Goal: Navigation & Orientation: Find specific page/section

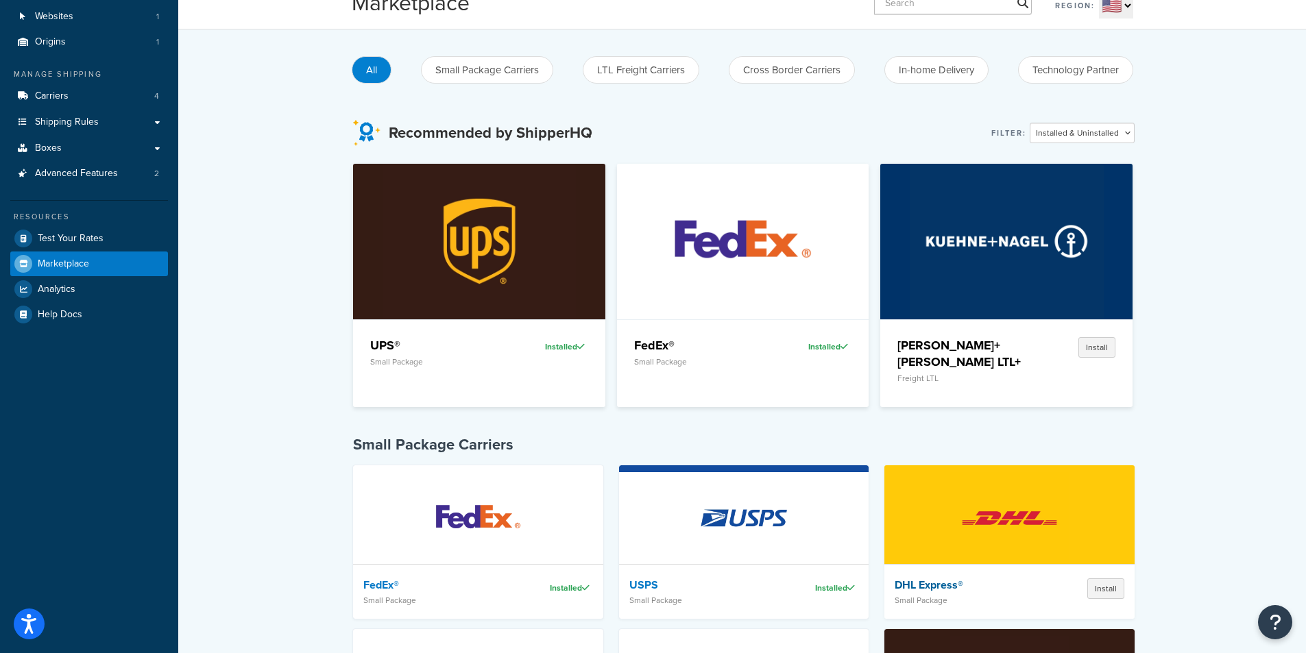
scroll to position [97, 0]
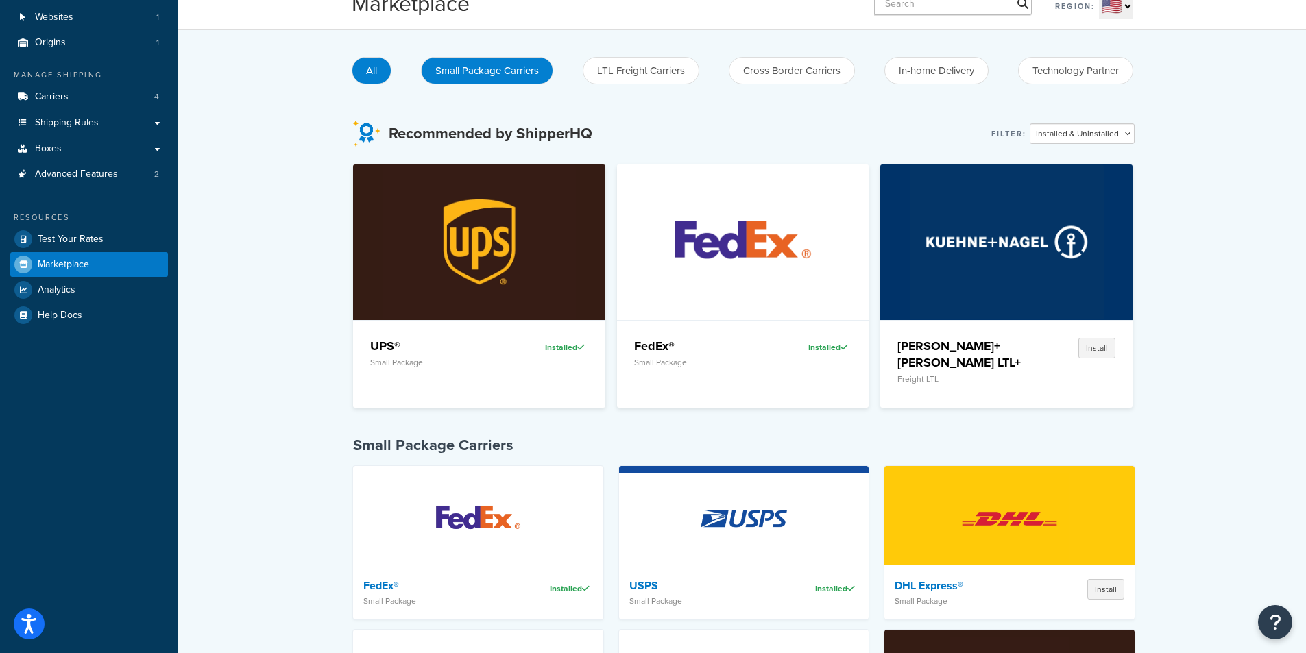
click at [489, 69] on button "Small Package Carriers" at bounding box center [487, 70] width 132 height 27
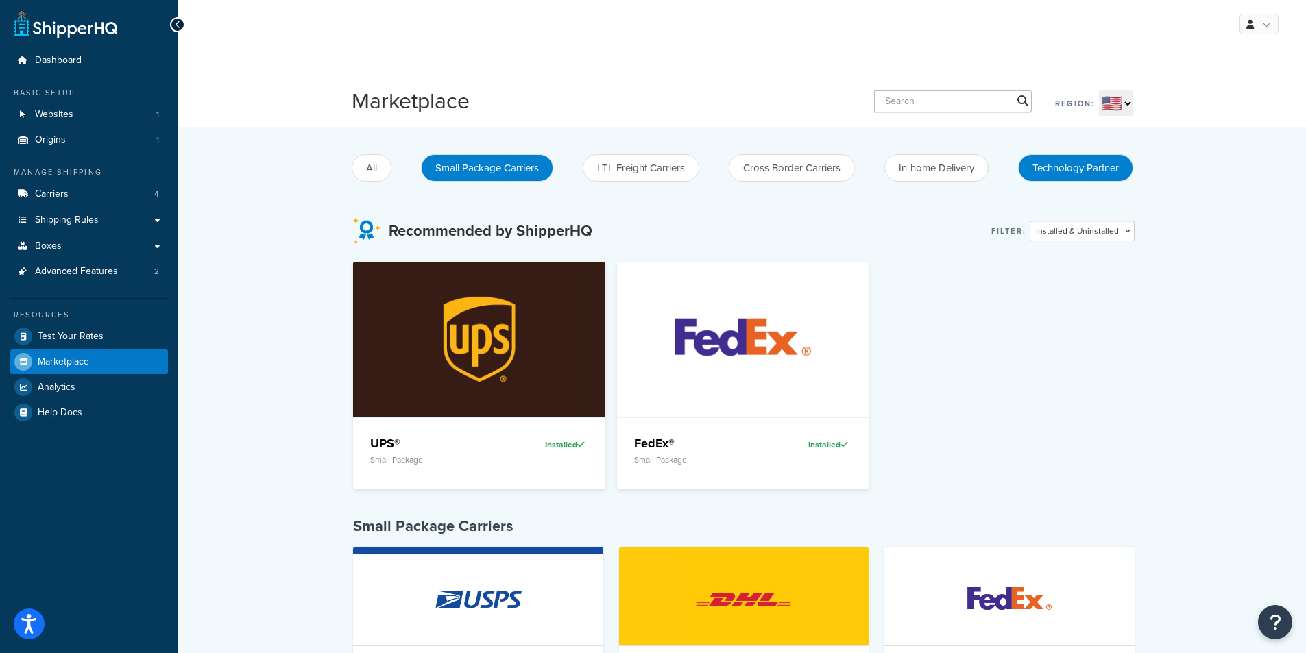
click at [1078, 168] on button "Technology Partner" at bounding box center [1075, 167] width 115 height 27
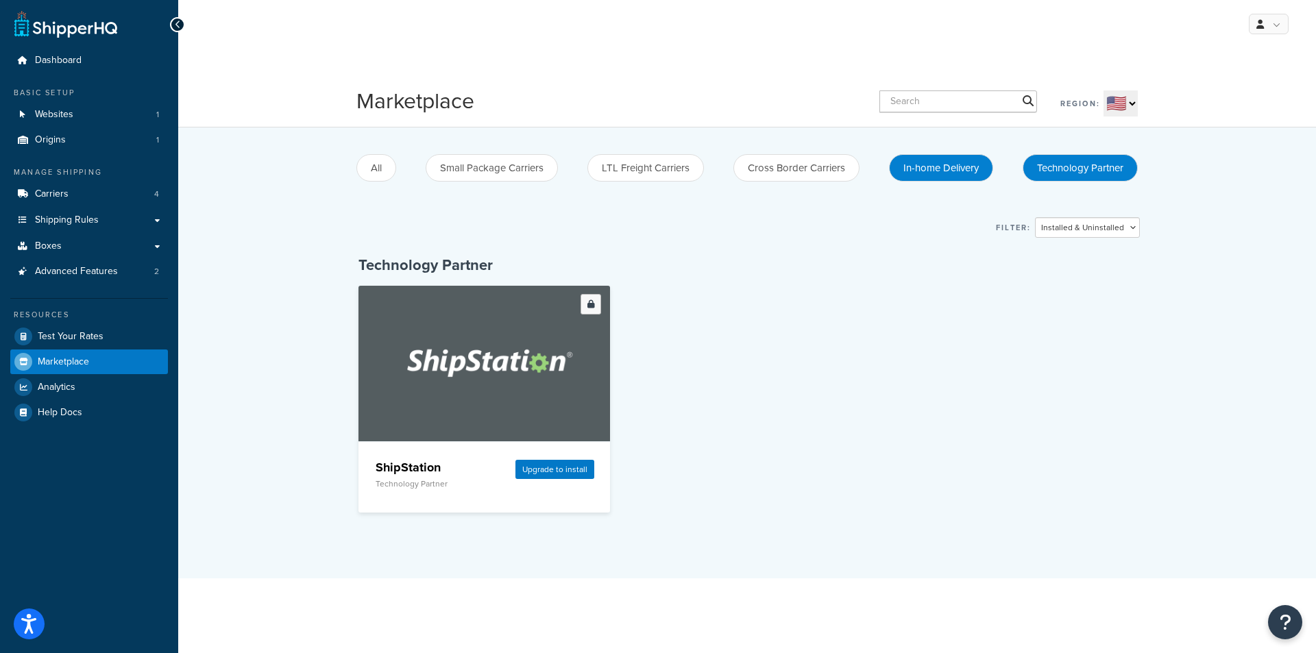
click at [954, 169] on button "In-home Delivery" at bounding box center [941, 167] width 104 height 27
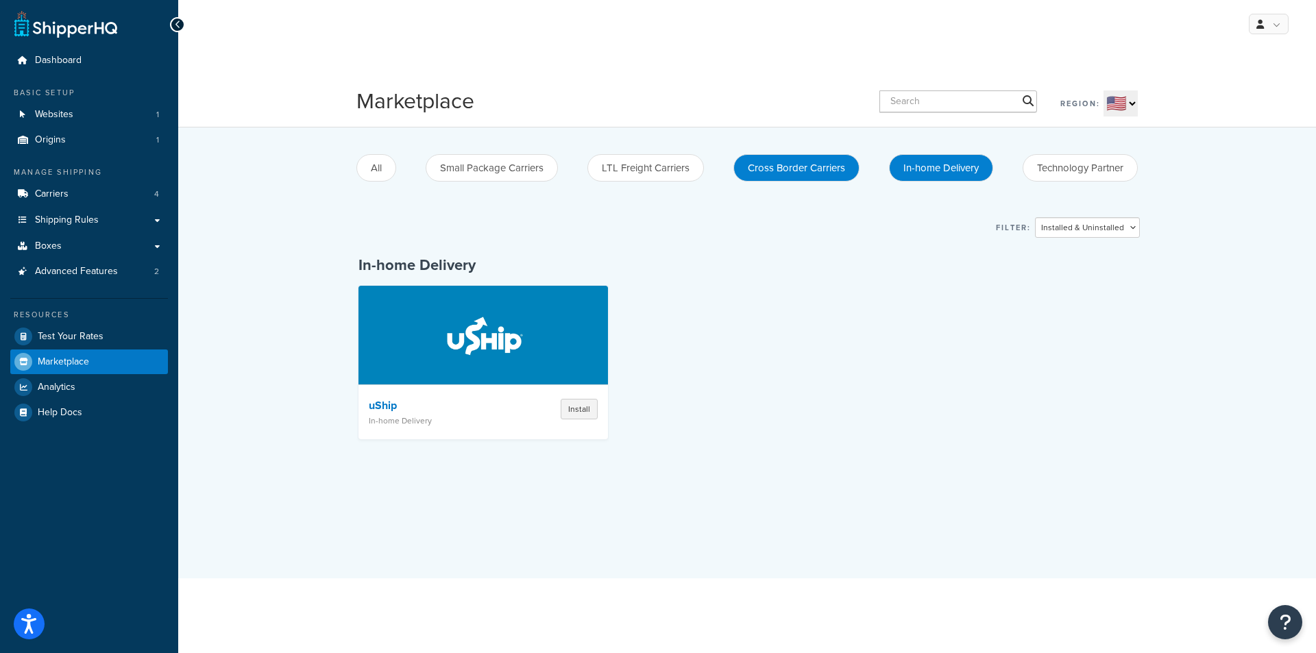
click at [781, 165] on button "Cross Border Carriers" at bounding box center [796, 167] width 126 height 27
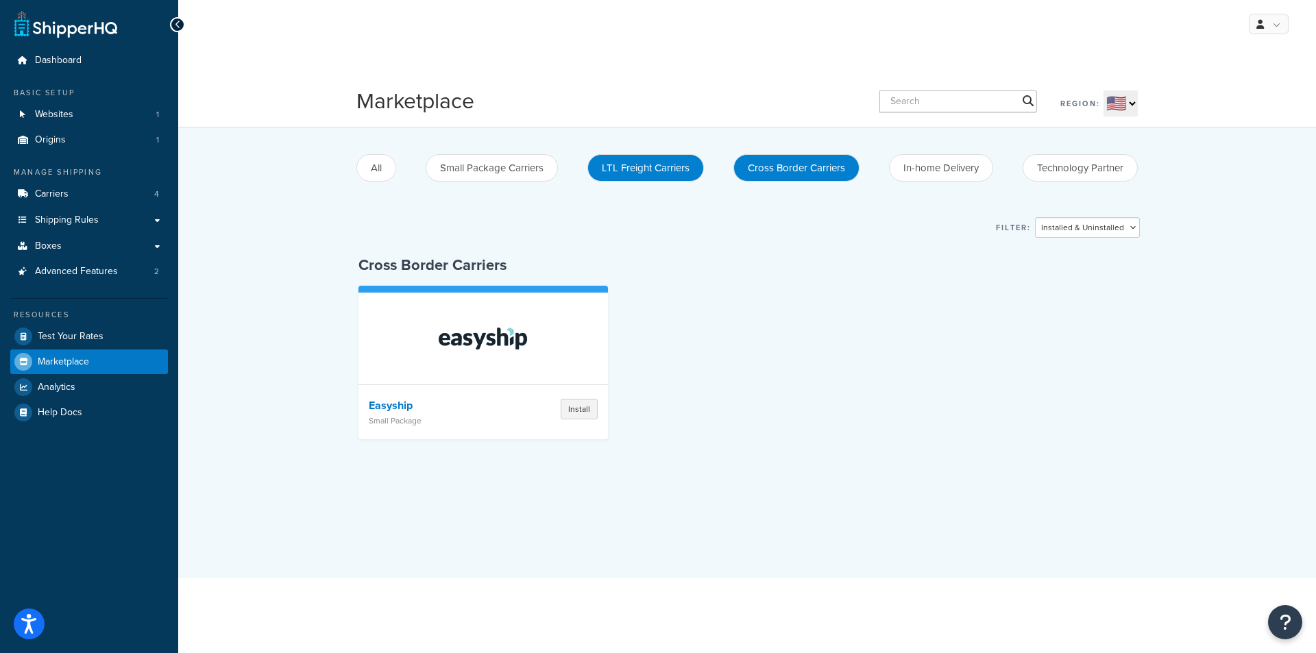
click at [652, 169] on button "LTL Freight Carriers" at bounding box center [645, 167] width 117 height 27
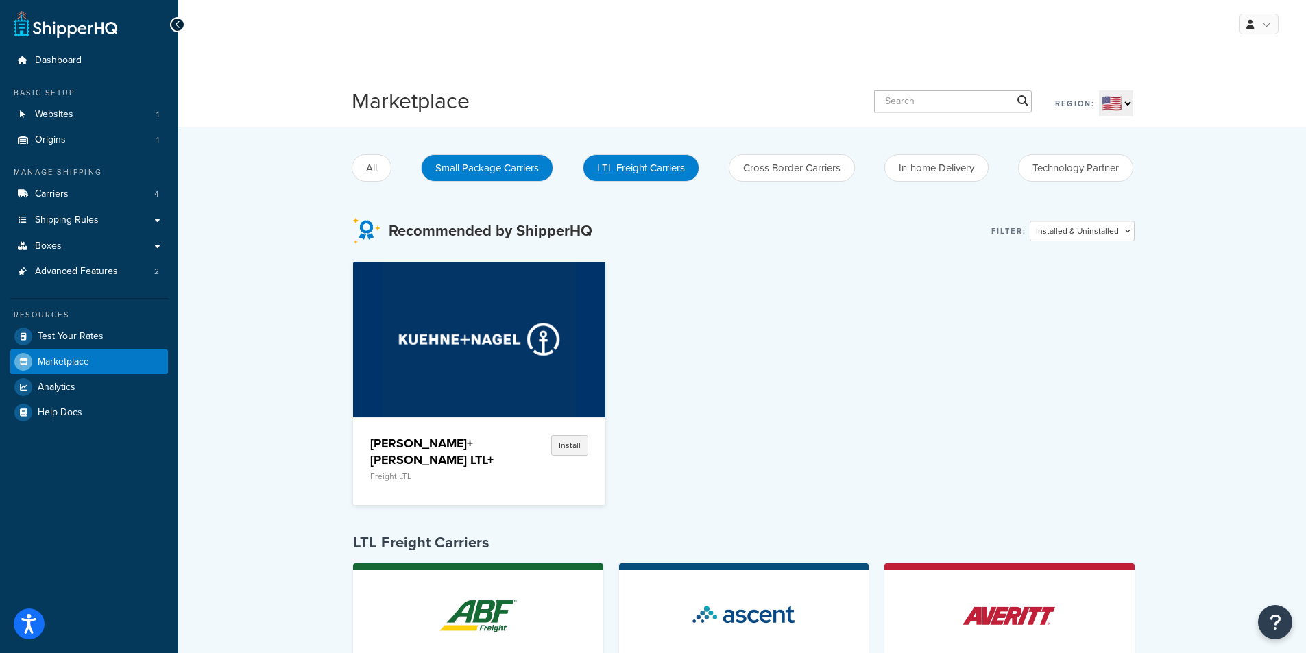
click at [500, 171] on button "Small Package Carriers" at bounding box center [487, 167] width 132 height 27
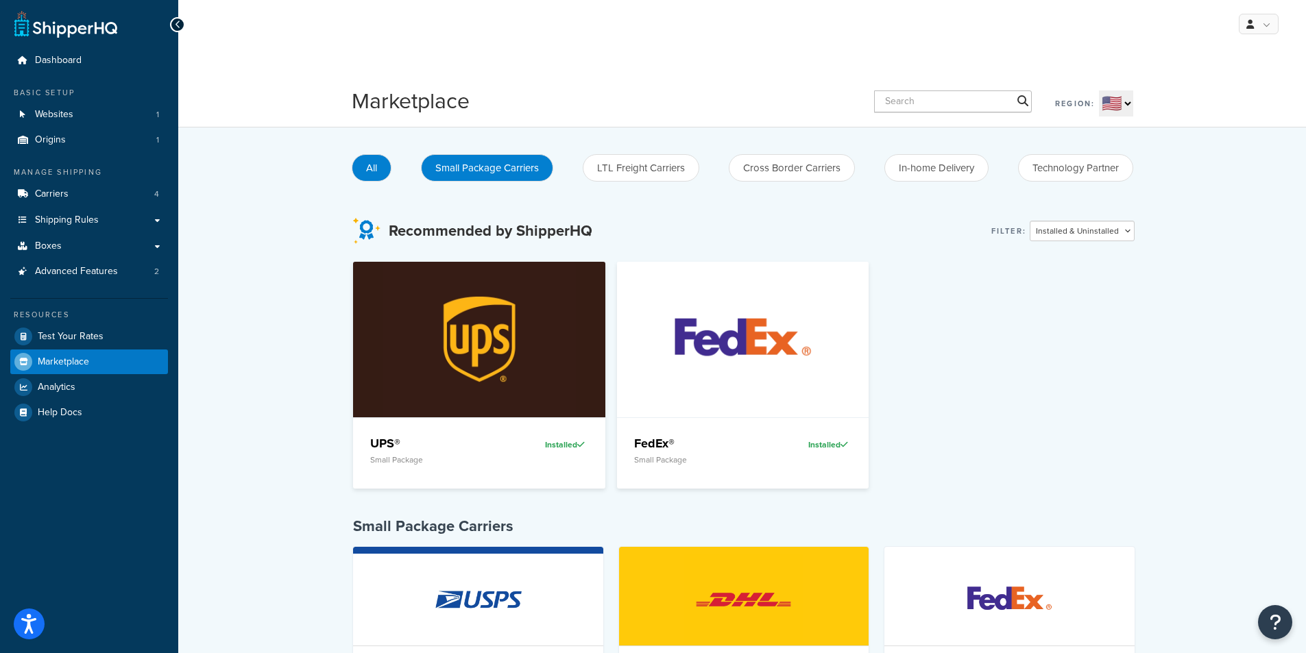
click at [369, 165] on button "All" at bounding box center [372, 167] width 40 height 27
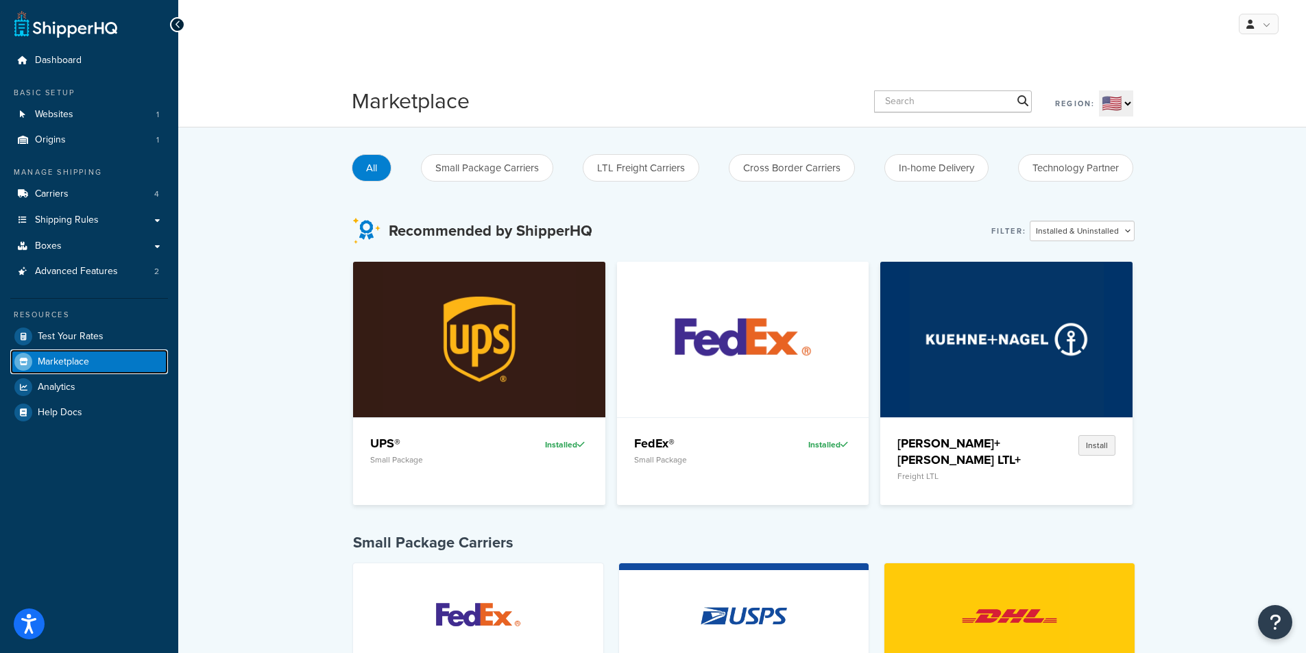
click at [74, 357] on span "Marketplace" at bounding box center [63, 362] width 51 height 12
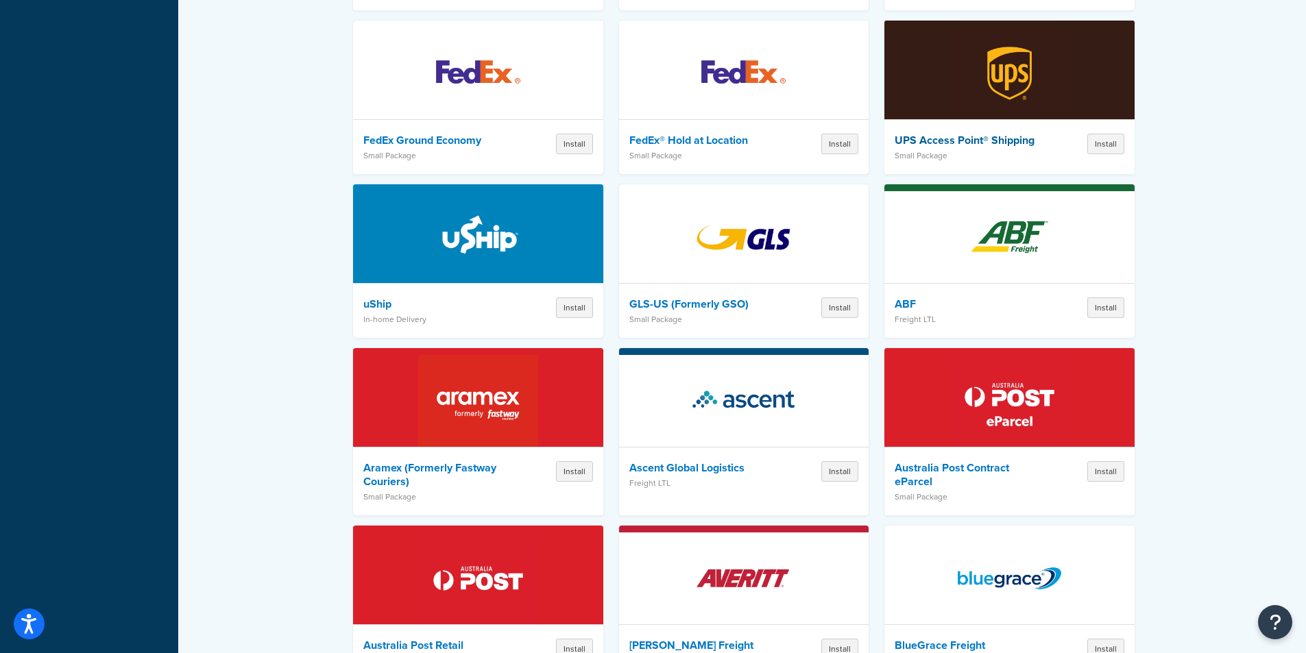
scroll to position [685, 0]
